Goal: Task Accomplishment & Management: Complete application form

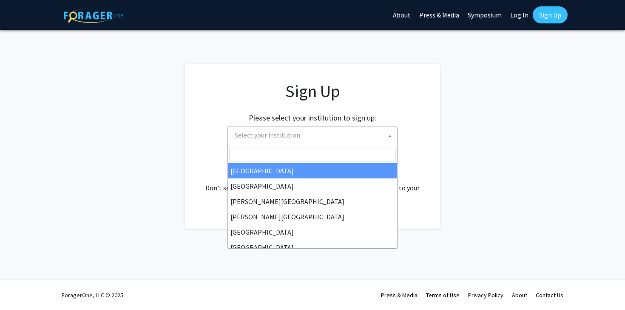
click at [270, 136] on span "Select your institution" at bounding box center [268, 135] width 66 height 9
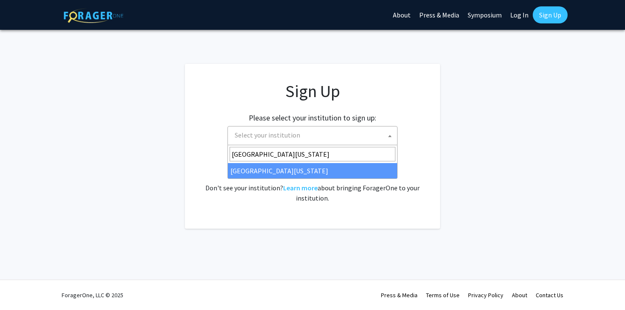
type input "[GEOGRAPHIC_DATA][US_STATE]"
select select "33"
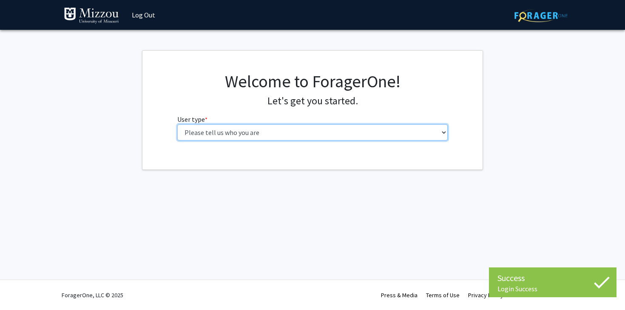
click at [237, 126] on select "Please tell us who you are Undergraduate Student Master's Student Doctoral Cand…" at bounding box center [312, 132] width 271 height 16
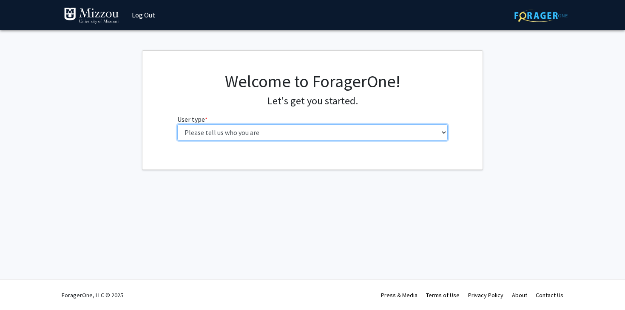
select select "1: undergrad"
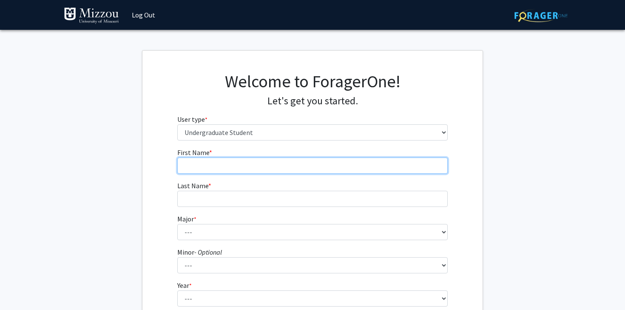
click at [275, 163] on input "First Name * required" at bounding box center [312, 165] width 271 height 16
type input "[PERSON_NAME]"
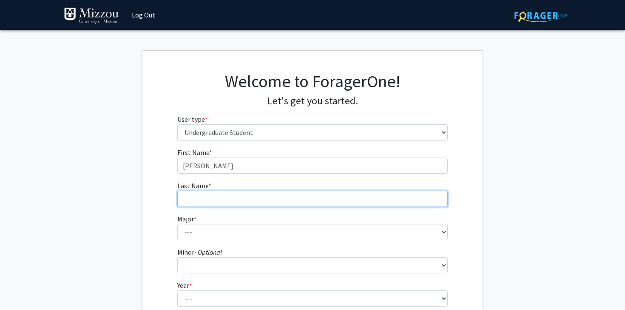
type input "Buderus"
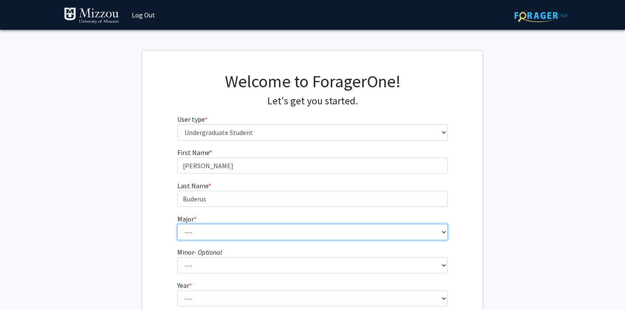
click at [211, 235] on select "--- Agribusiness Management Agricultural Education Agricultural Education: Comm…" at bounding box center [312, 232] width 271 height 16
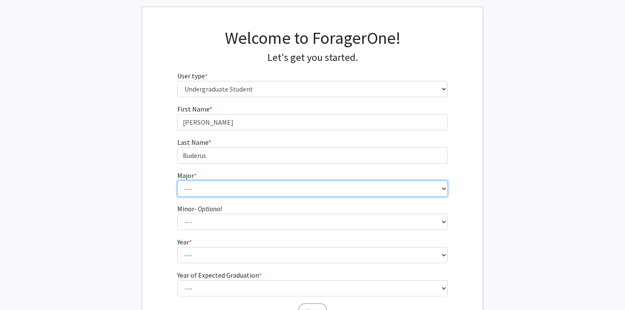
scroll to position [45, 0]
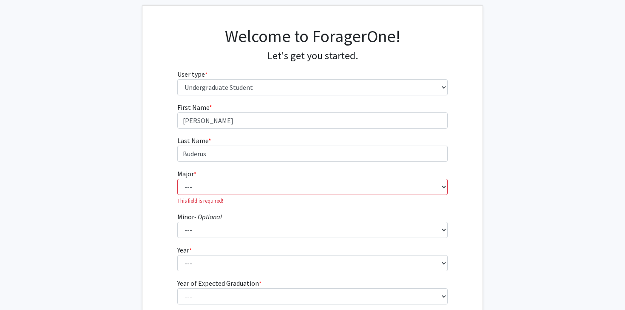
click at [225, 177] on fg-select "Major * required --- Agribusiness Management Agricultural Education Agricultura…" at bounding box center [312, 186] width 271 height 36
click at [215, 185] on select "--- Agribusiness Management Agricultural Education Agricultural Education: Comm…" at bounding box center [312, 187] width 271 height 16
select select "134: 2627"
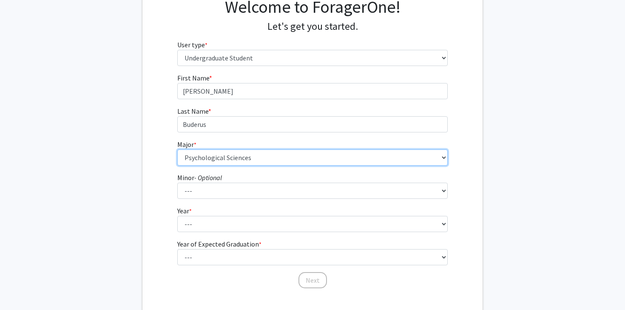
scroll to position [120, 0]
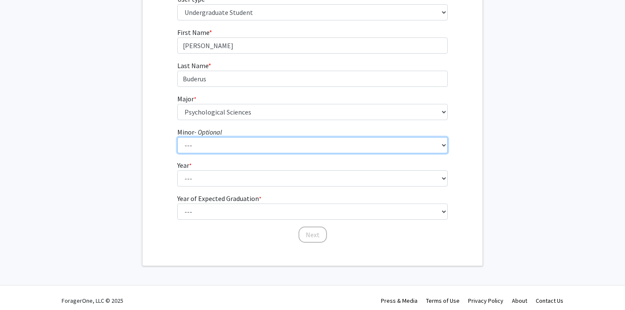
click at [209, 146] on select "--- Accountancy Aerospace Engineering Aerospace Studies Agribusiness Management…" at bounding box center [312, 145] width 271 height 16
select select "96: 2052"
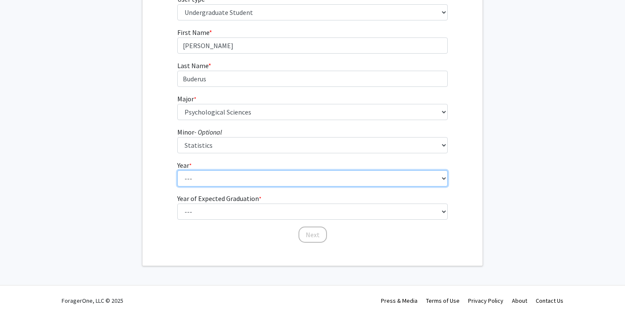
click at [196, 177] on select "--- First-year Sophomore Junior Senior Postbaccalaureate Certificate" at bounding box center [312, 178] width 271 height 16
select select "1: first-year"
click at [201, 182] on select "--- First-year Sophomore Junior Senior Postbaccalaureate Certificate" at bounding box center [312, 178] width 271 height 16
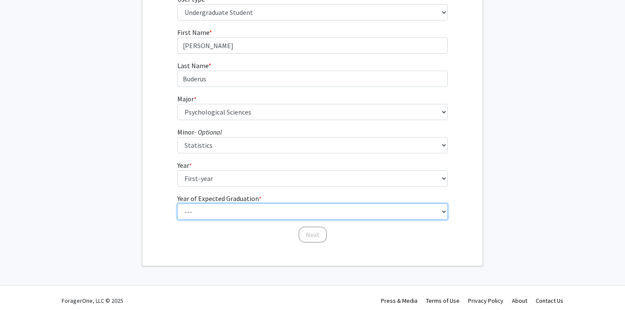
click at [205, 204] on select "--- 2025 2026 2027 2028 2029 2030 2031 2032 2033 2034" at bounding box center [312, 211] width 271 height 16
select select "5: 2029"
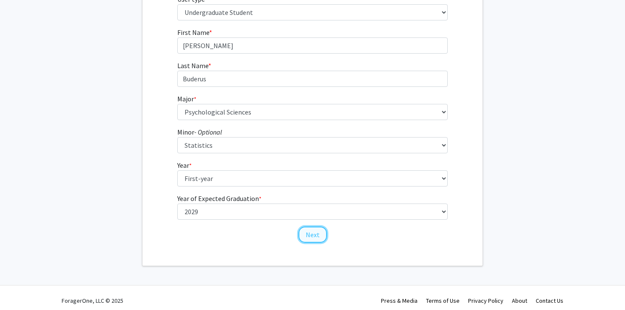
click at [319, 228] on button "Next" at bounding box center [313, 234] width 28 height 16
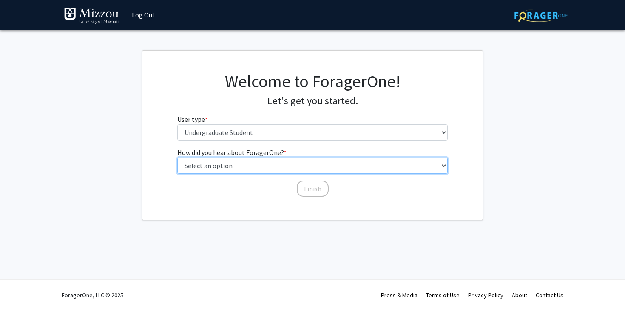
click at [259, 166] on select "Select an option Peer/student recommendation Faculty/staff recommendation Unive…" at bounding box center [312, 165] width 271 height 16
select select "2: faculty_recommendation"
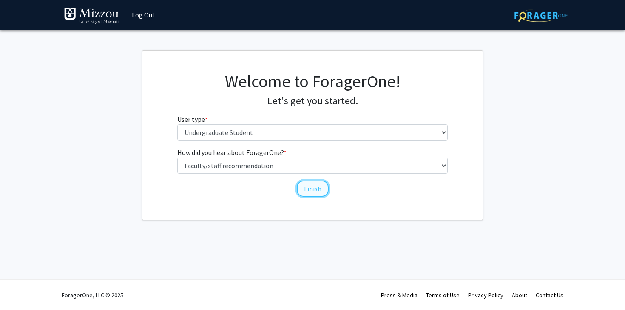
click at [316, 191] on button "Finish" at bounding box center [313, 188] width 32 height 16
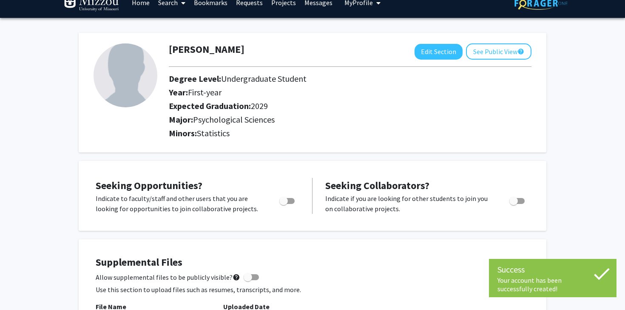
scroll to position [13, 0]
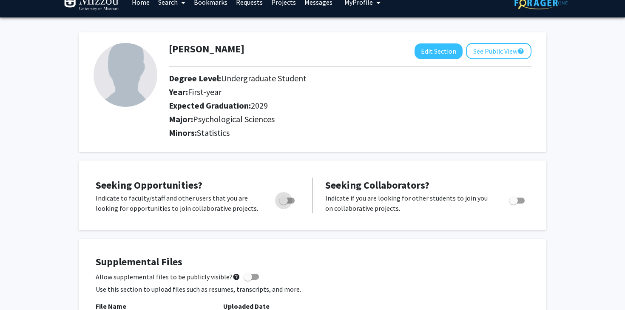
click at [290, 198] on span "Toggle" at bounding box center [286, 200] width 15 height 6
click at [284, 203] on input "Are you actively seeking opportunities?" at bounding box center [283, 203] width 0 height 0
checkbox input "true"
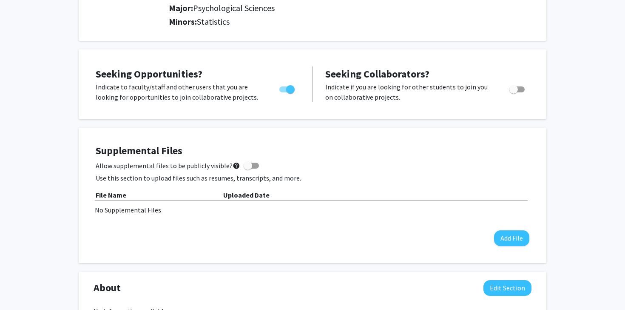
scroll to position [125, 0]
